Goal: Transaction & Acquisition: Book appointment/travel/reservation

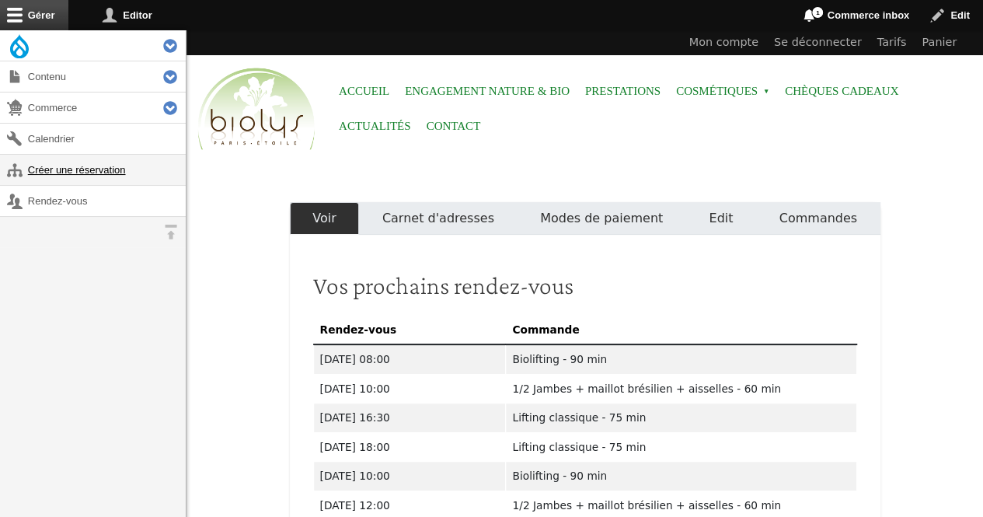
click at [96, 165] on link "Créer une réservation" at bounding box center [93, 170] width 186 height 30
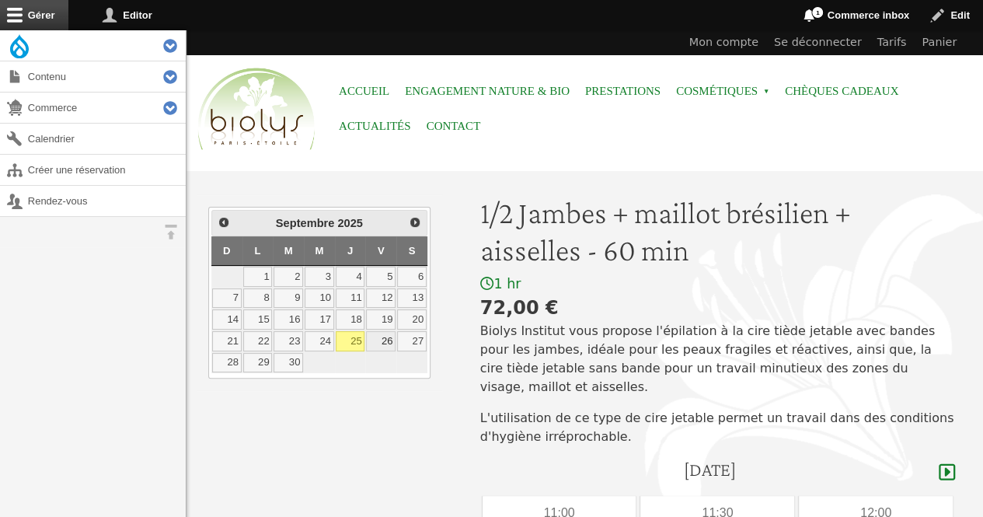
click at [384, 338] on link "26" at bounding box center [381, 341] width 30 height 20
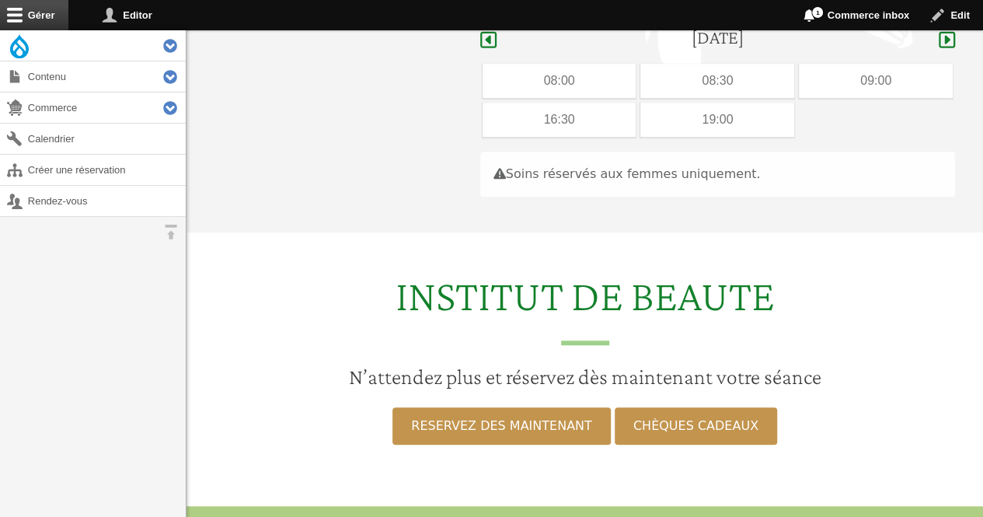
scroll to position [439, 0]
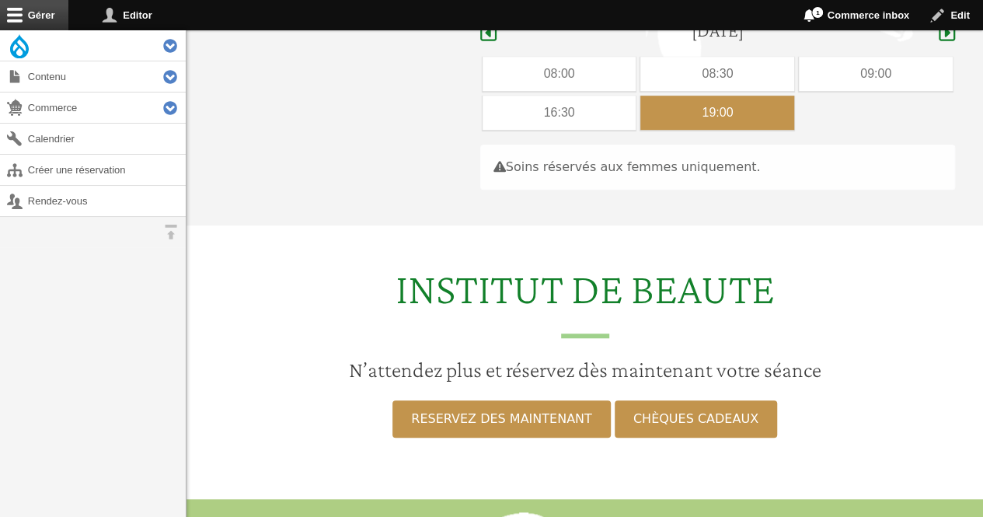
click at [727, 105] on div "19:00" at bounding box center [717, 113] width 154 height 34
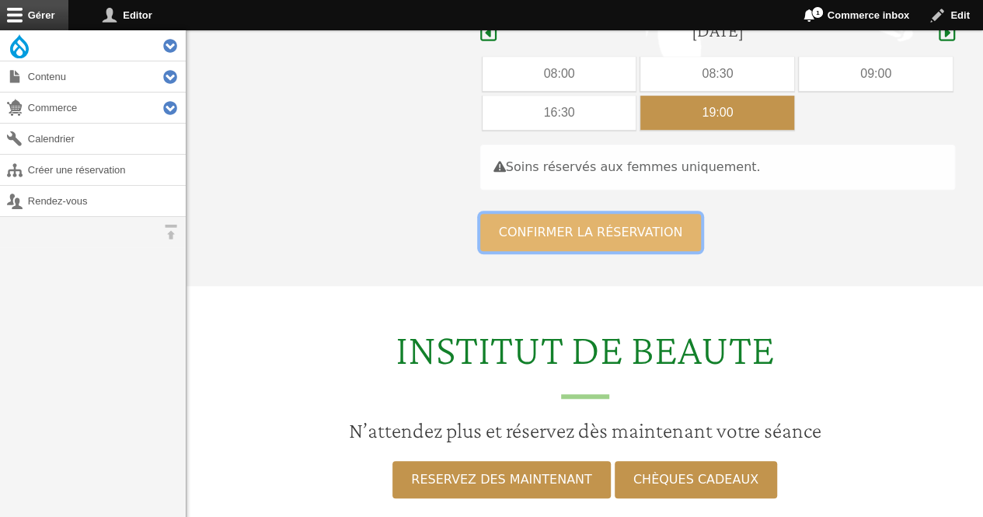
click at [600, 214] on button "Confirmer la réservation" at bounding box center [590, 232] width 221 height 37
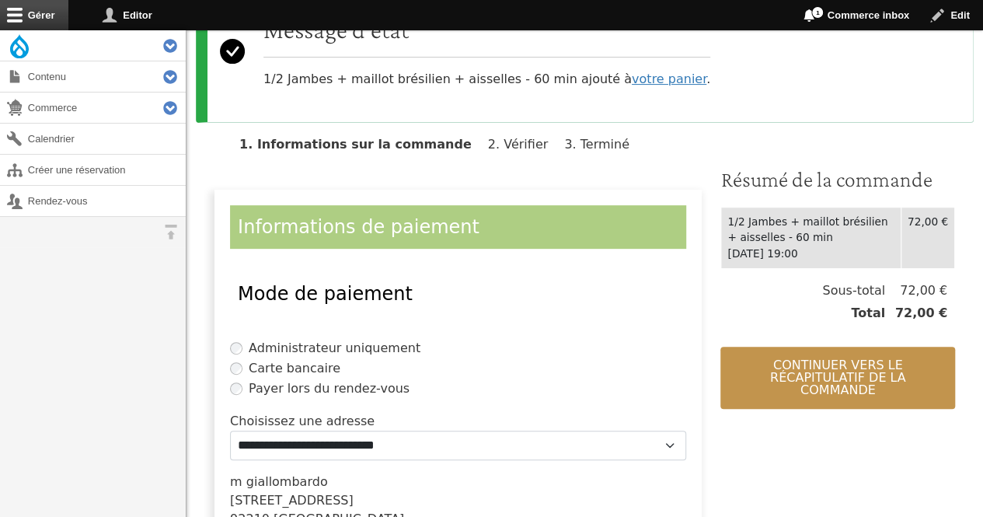
scroll to position [200, 0]
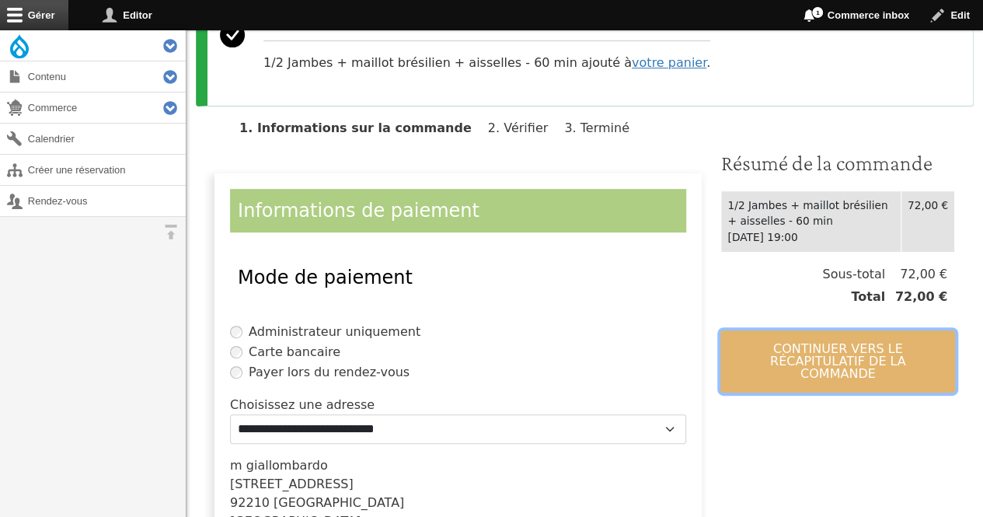
click at [847, 346] on button "Continuer vers le récapitulatif de la commande" at bounding box center [837, 361] width 235 height 62
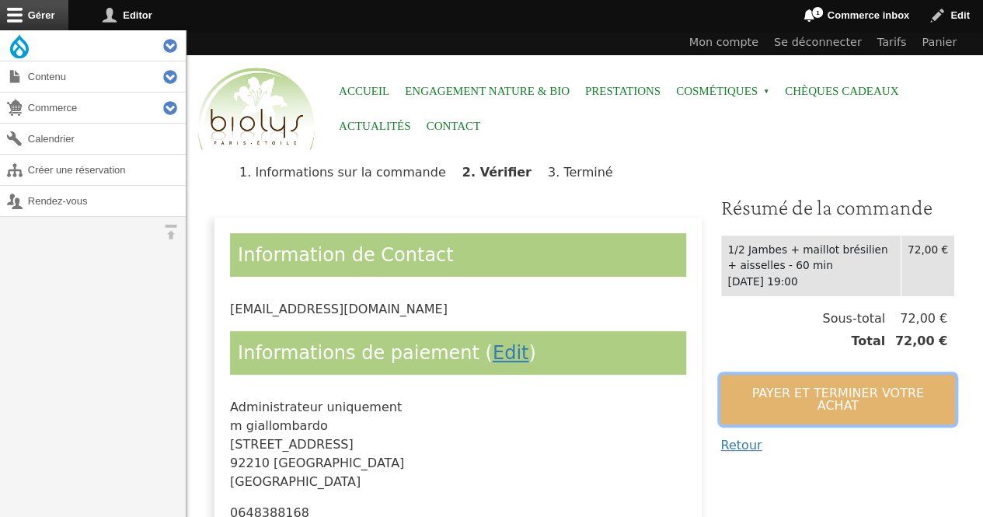
click at [830, 388] on button "Payer et terminer votre achat" at bounding box center [837, 399] width 235 height 50
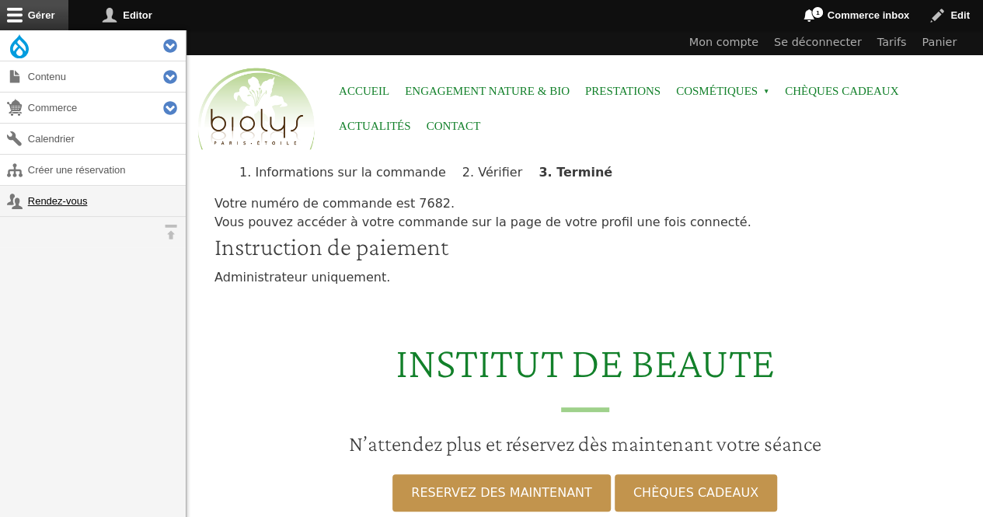
click at [82, 202] on link "Rendez-vous" at bounding box center [93, 201] width 186 height 30
